Goal: Transaction & Acquisition: Purchase product/service

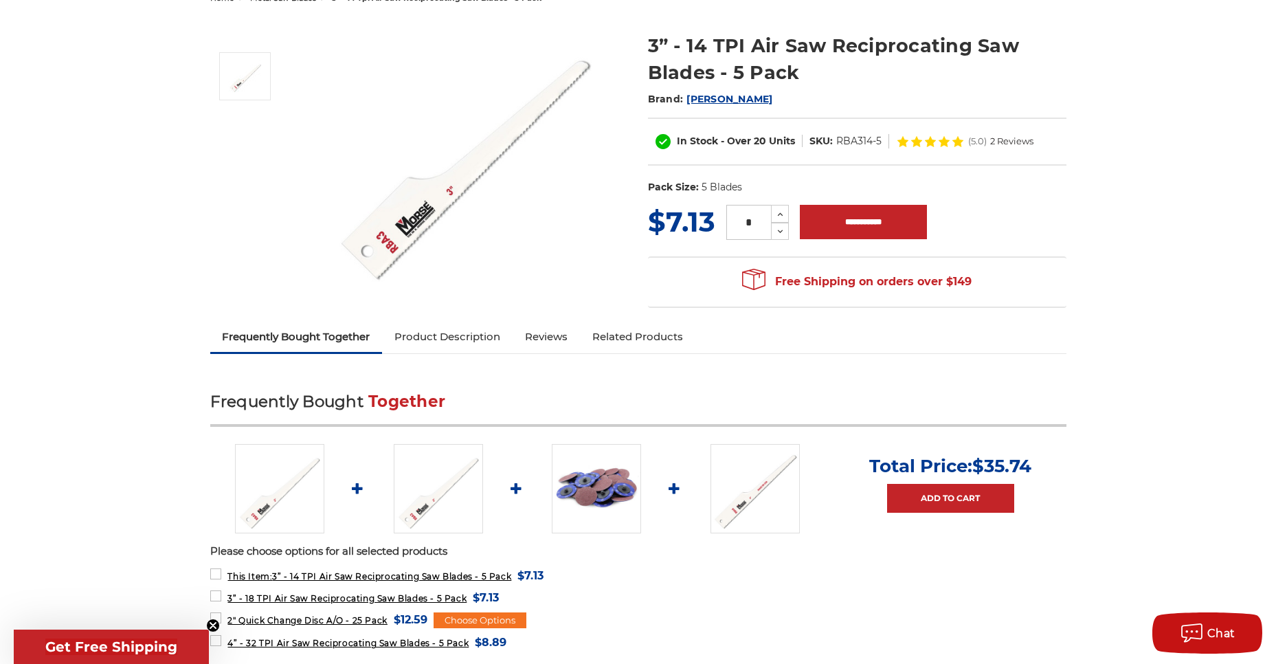
scroll to position [206, 0]
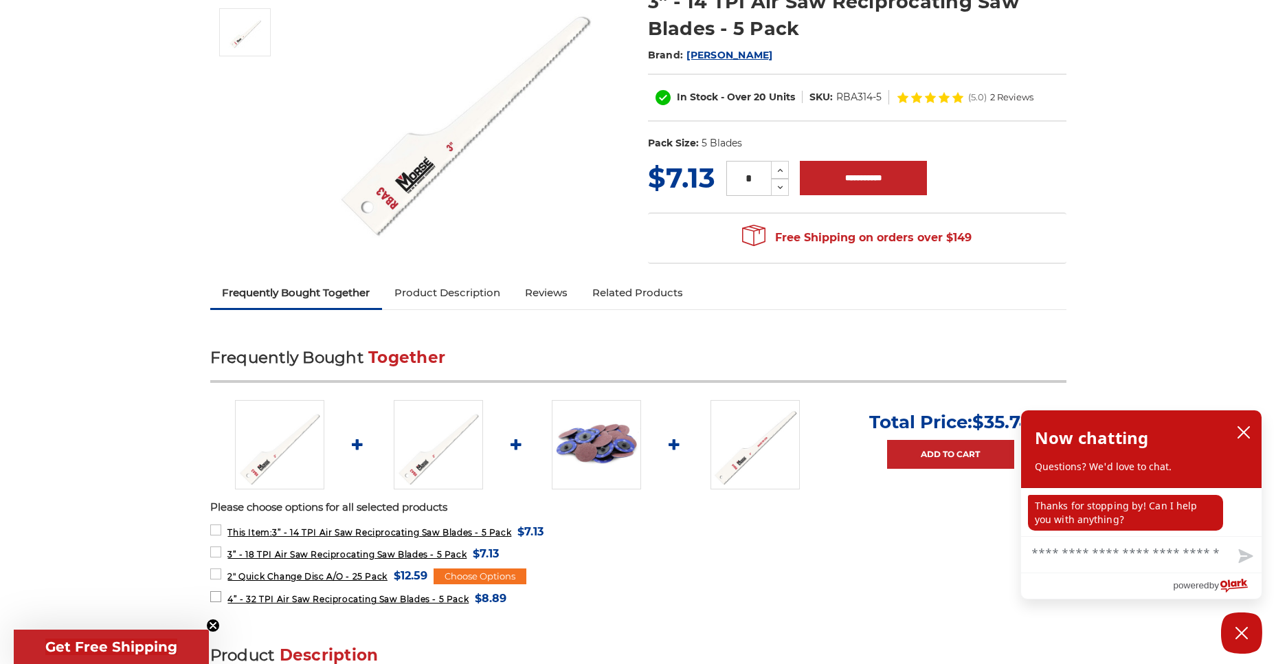
click at [334, 597] on span "4” - 32 TPI Air Saw Reciprocating Saw Blades - 5 Pack" at bounding box center [348, 599] width 241 height 10
click at [324, 604] on span "4” - 32 TPI Air Saw Reciprocating Saw Blades - 5 Pack" at bounding box center [348, 599] width 241 height 10
click at [213, 571] on label "2" Quick Change Disc A/O - 25 Pack MSRP: Was: Now: $12.59 (You save )" at bounding box center [318, 575] width 217 height 19
click at [217, 548] on label "3” - 18 TPI Air Saw Reciprocating Saw Blades - 5 Pack MSRP: Was: Now: $7.13 (Yo…" at bounding box center [354, 553] width 289 height 19
click at [213, 527] on label "This Item: 3” - 14 TPI Air Saw Reciprocating Saw Blades - 5 Pack MSRP: Was: Now…" at bounding box center [377, 531] width 334 height 19
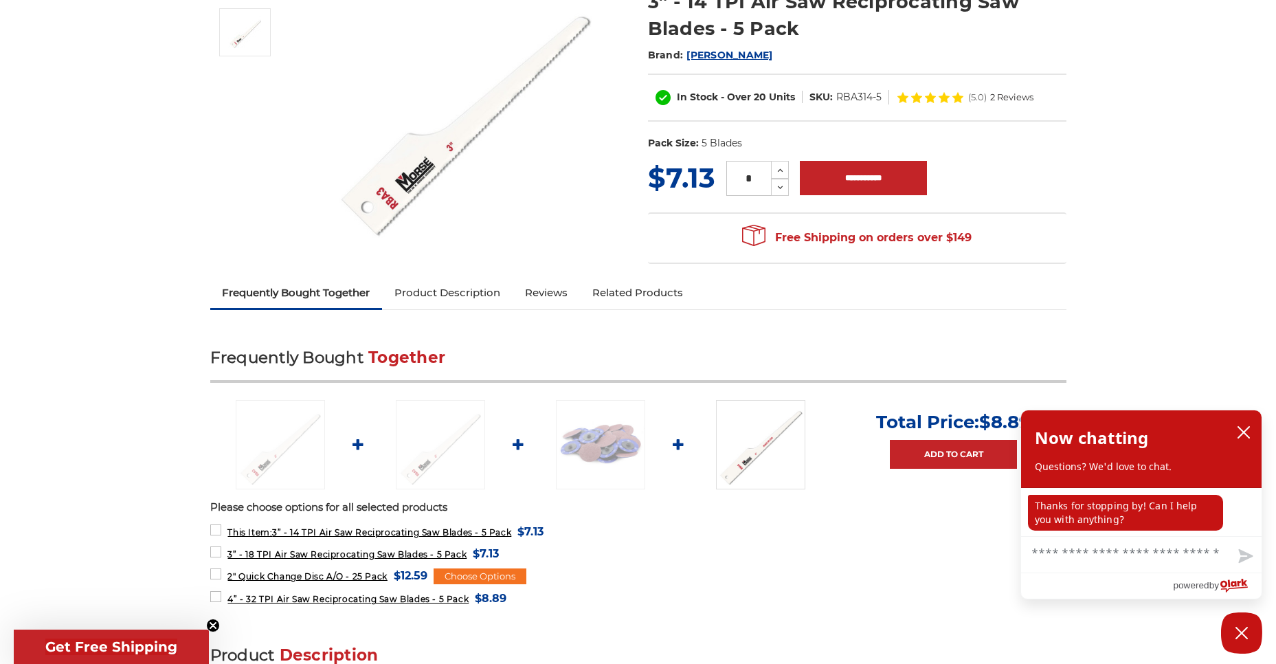
click at [841, 604] on form "4” - 32 TPI Air Saw Reciprocating Saw Blades - 5 Pack MSRP: Was: Now: $8.89 (Yo…" at bounding box center [638, 597] width 856 height 17
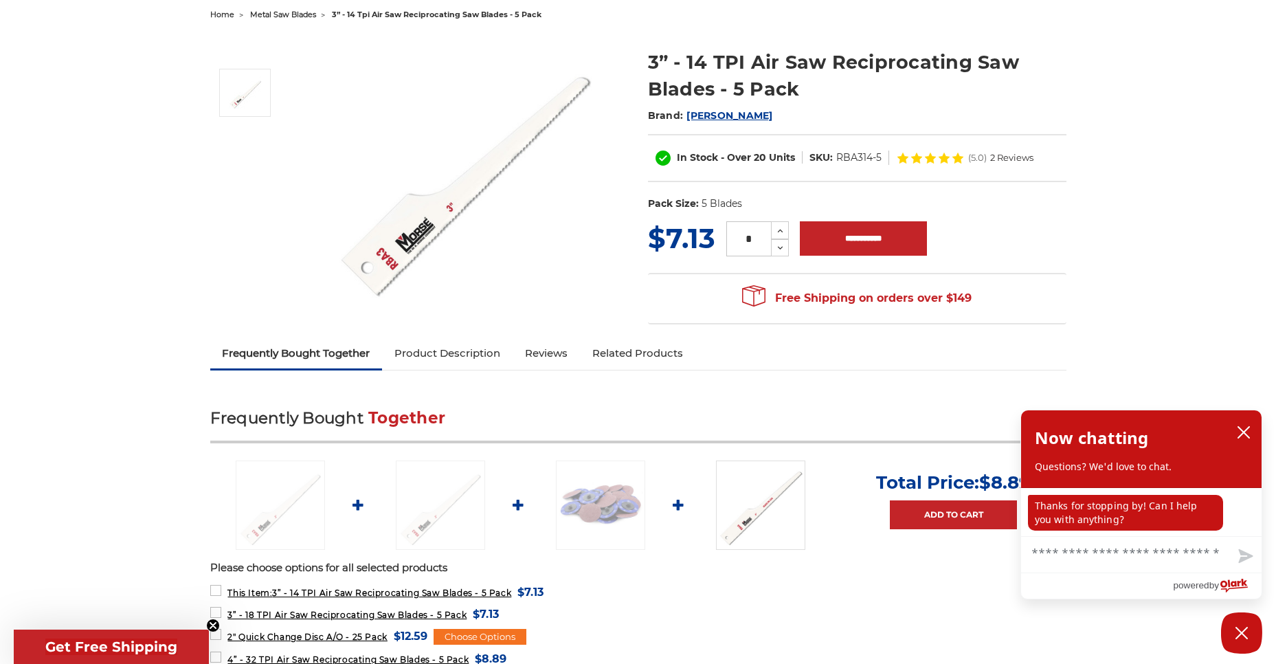
scroll to position [137, 0]
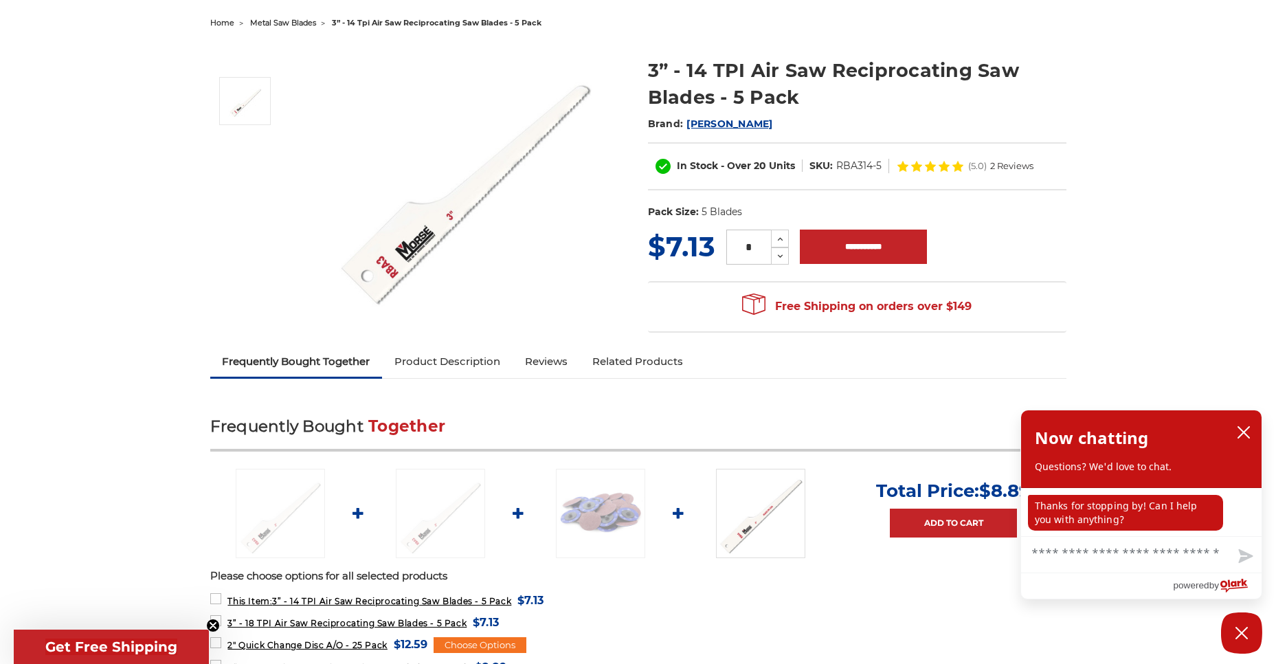
click at [752, 514] on img at bounding box center [760, 513] width 89 height 89
